Goal: Task Accomplishment & Management: Manage account settings

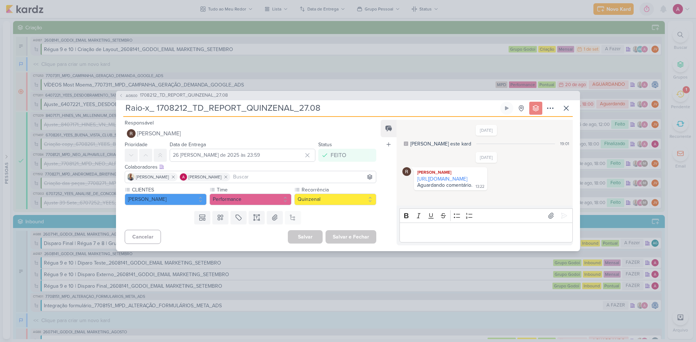
scroll to position [725, 0]
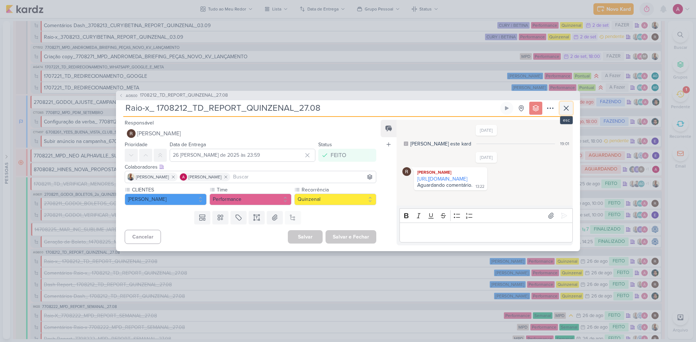
click at [568, 109] on icon at bounding box center [566, 108] width 9 height 9
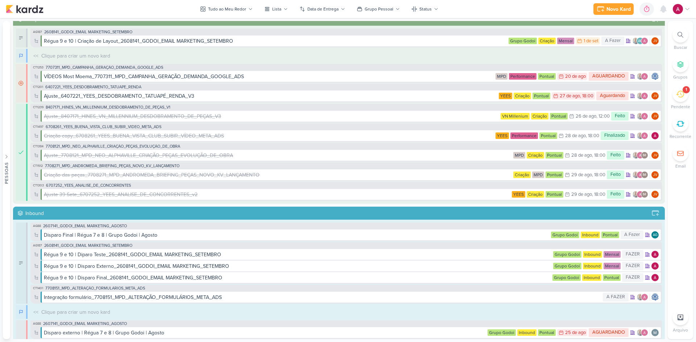
scroll to position [0, 0]
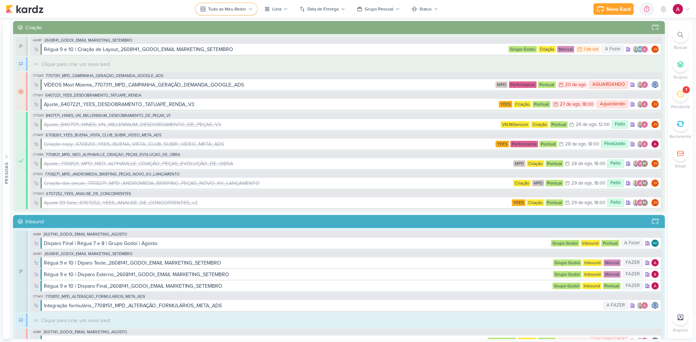
click at [232, 7] on div "Tudo ao Meu Redor" at bounding box center [227, 9] width 38 height 7
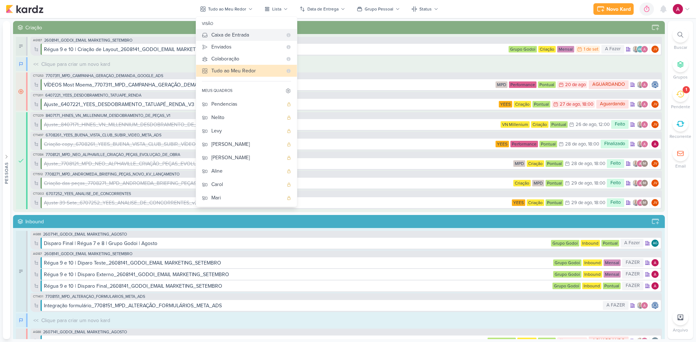
click at [240, 32] on div "Caixa de Entrada" at bounding box center [246, 35] width 71 height 8
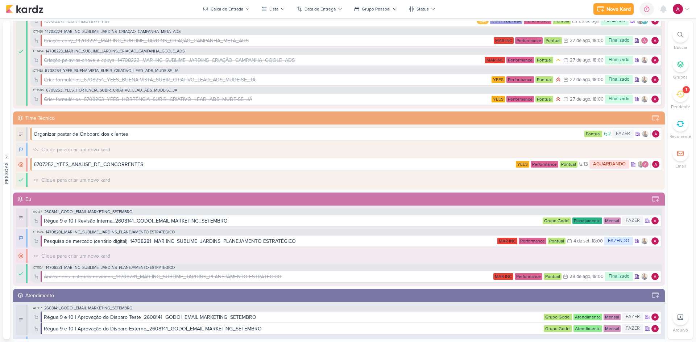
scroll to position [399, 0]
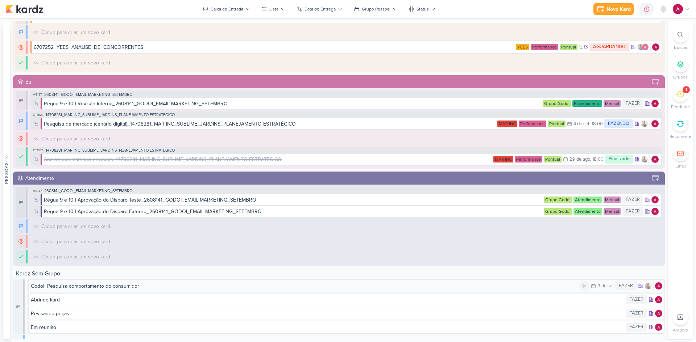
click at [110, 290] on div "Godoi_Pesquisa comportamento do consumidor" at bounding box center [85, 287] width 108 height 8
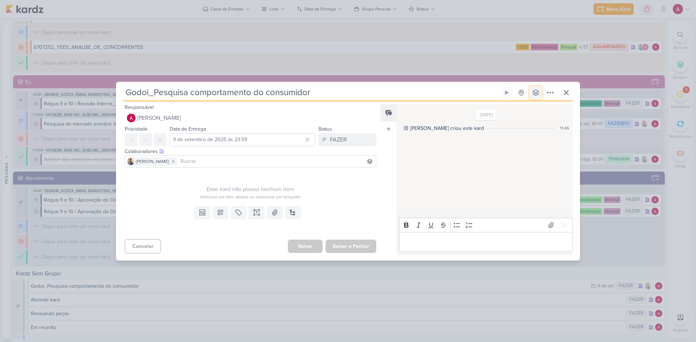
click at [534, 95] on icon at bounding box center [536, 93] width 6 height 6
click at [523, 167] on div "Eu" at bounding box center [523, 169] width 6 height 8
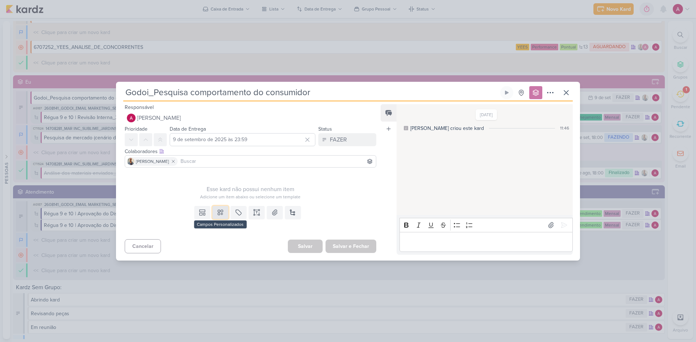
click at [219, 213] on icon at bounding box center [220, 212] width 7 height 7
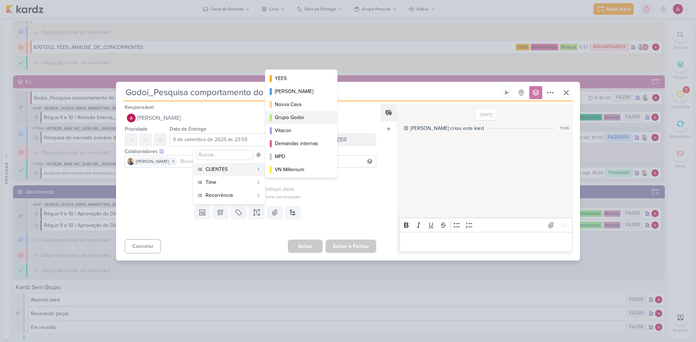
click at [293, 119] on div "Grupo Godoi" at bounding box center [302, 118] width 54 height 8
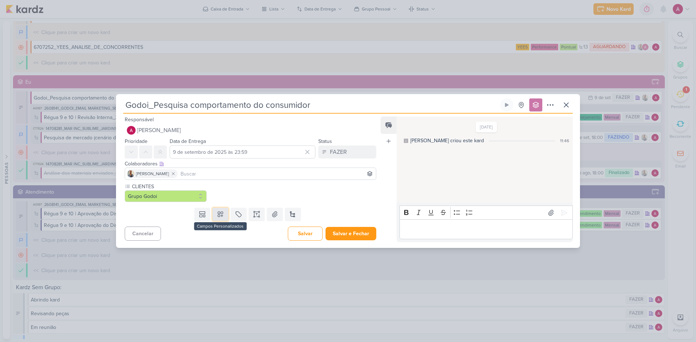
click at [217, 214] on icon at bounding box center [220, 214] width 7 height 7
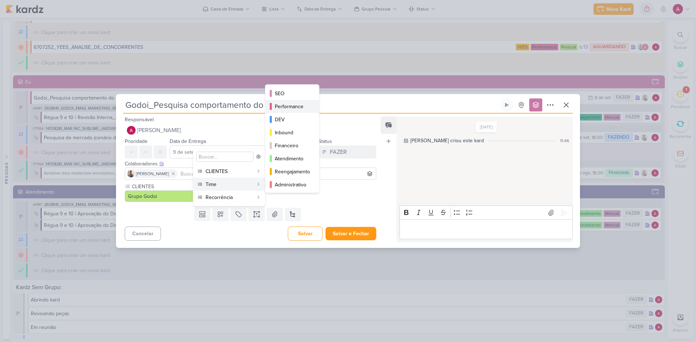
click at [299, 109] on div "Performance" at bounding box center [293, 107] width 36 height 8
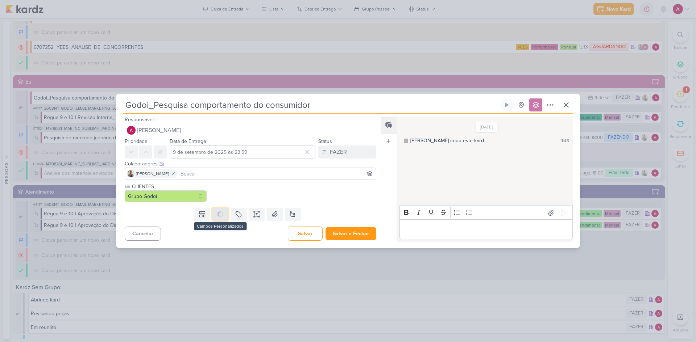
click at [220, 213] on button at bounding box center [220, 214] width 16 height 13
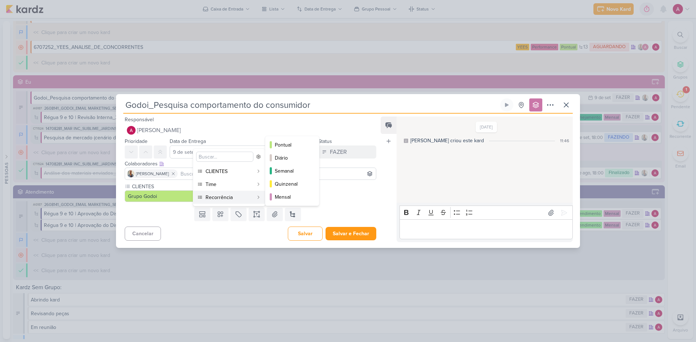
click at [220, 198] on div "Recorrência" at bounding box center [229, 198] width 48 height 8
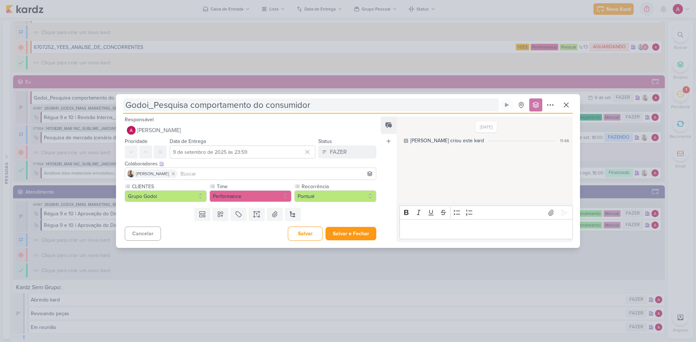
click at [127, 106] on input "Godoi_Pesquisa comportamento do consumidor" at bounding box center [310, 105] width 375 height 13
paste input "2709011"
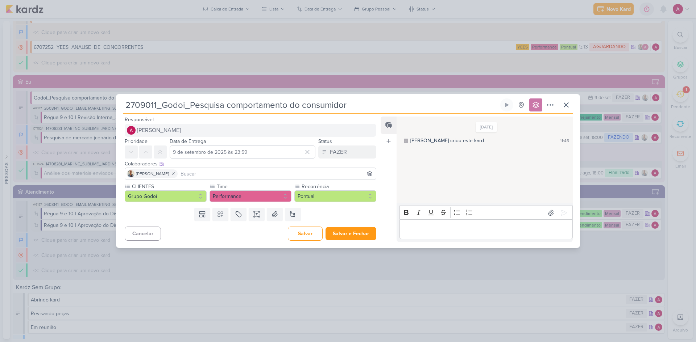
type input "2709011_Godoi_Pesquisa comportamento do consumidor"
click at [243, 132] on button "[PERSON_NAME]" at bounding box center [250, 130] width 251 height 13
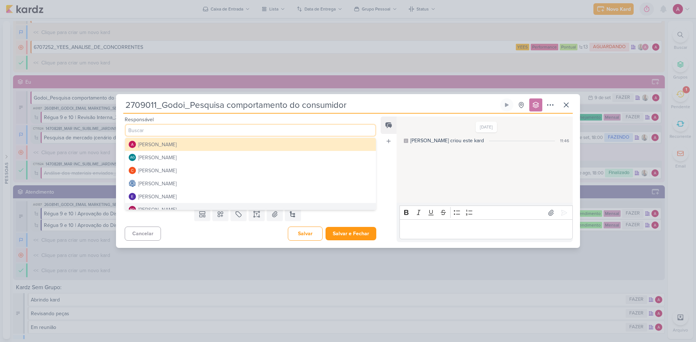
click at [241, 227] on div "Cancelar [GEOGRAPHIC_DATA] Salvar e Fechar Ctrl + Enter" at bounding box center [247, 233] width 263 height 18
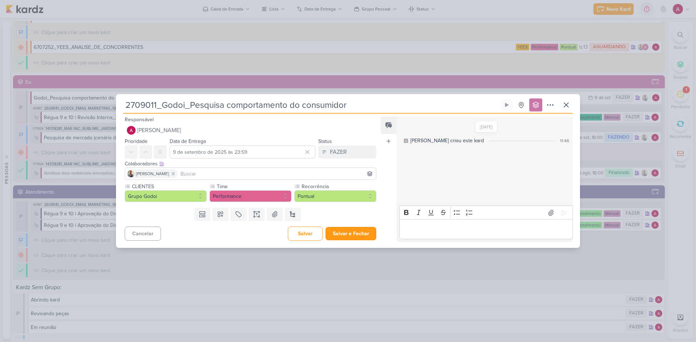
click at [234, 183] on div "Colaboradores Este kard pode ser visível a usuários da sua organização Este kar…" at bounding box center [247, 171] width 263 height 24
click at [231, 176] on input at bounding box center [276, 174] width 195 height 9
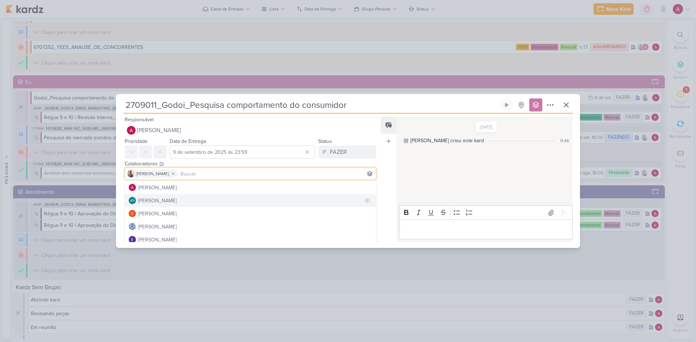
click at [176, 201] on div "[PERSON_NAME]" at bounding box center [157, 201] width 38 height 8
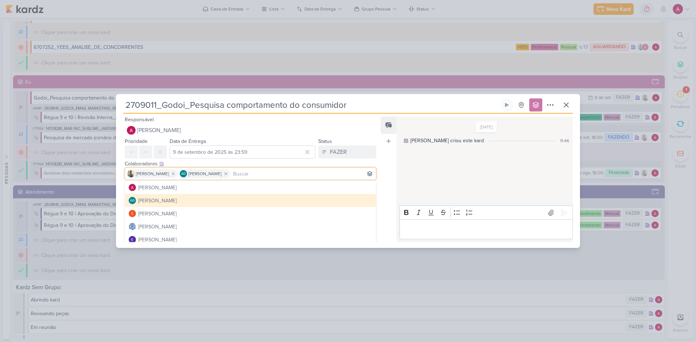
click at [387, 156] on div "Feed Atrelar email Solte o email para atrelar ao kard" at bounding box center [388, 180] width 16 height 126
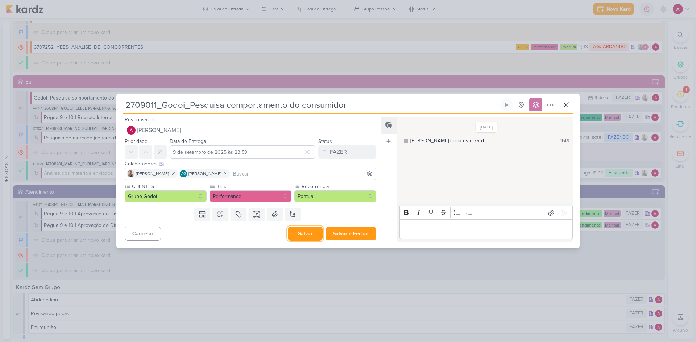
click at [298, 229] on button "Salvar" at bounding box center [305, 234] width 35 height 14
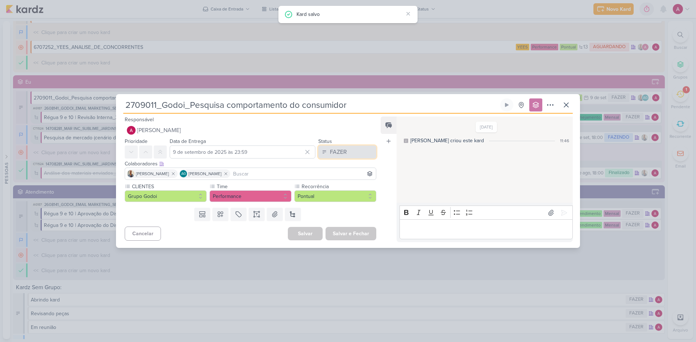
click at [344, 155] on button "FAZER" at bounding box center [347, 152] width 58 height 13
click at [338, 178] on div "FAZENDO" at bounding box center [335, 181] width 23 height 8
click at [507, 108] on icon at bounding box center [507, 105] width 6 height 6
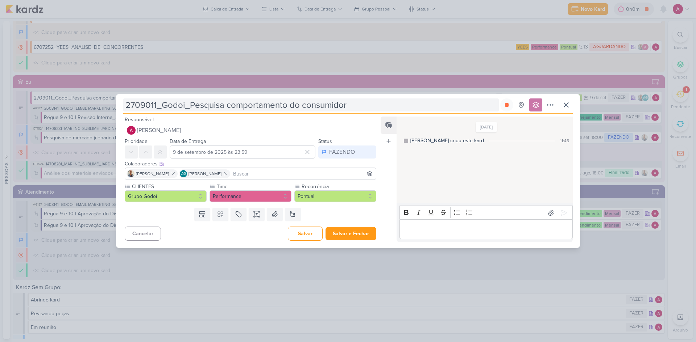
click at [135, 106] on input "2709011_Godoi_Pesquisa comportamento do consumidor" at bounding box center [310, 105] width 375 height 13
